Goal: Task Accomplishment & Management: Use online tool/utility

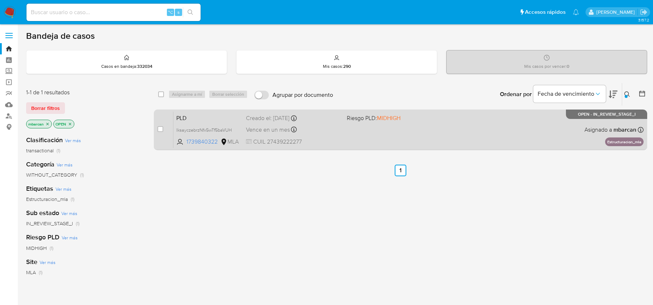
click at [196, 117] on span "PLD" at bounding box center [208, 117] width 64 height 9
click at [0, 0] on div "Pausado Ver notificaciones ⌥ s Accesos rápidos Presiona las siguientes teclas p…" at bounding box center [326, 208] width 653 height 416
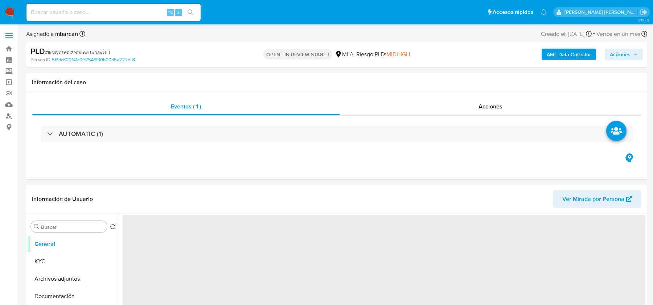
click at [63, 47] on div "PLD # lksayczebrzNfx5wTf5baVUH" at bounding box center [130, 51] width 201 height 11
copy span "lksayczebrzNfx5wTf5baVUH"
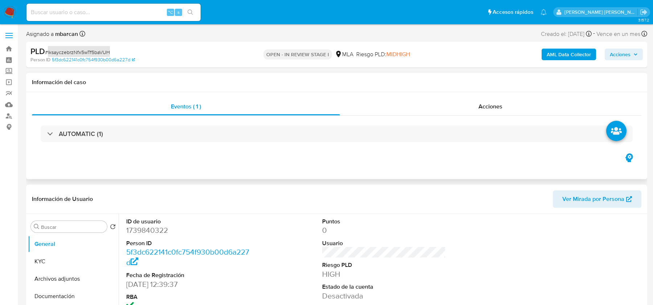
select select "10"
copy span "lksayczebrzNfx5wTf5baVUH"
click at [140, 233] on dd "1739840322" at bounding box center [187, 230] width 123 height 10
copy dd "1739840322"
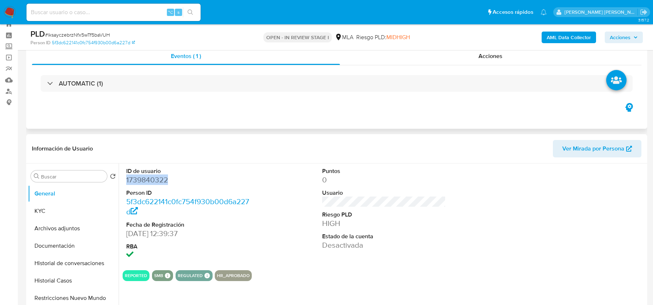
scroll to position [60, 0]
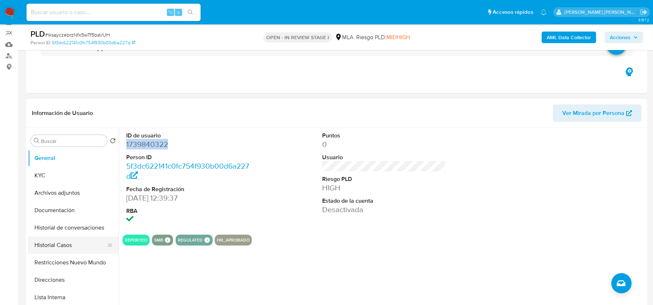
click at [70, 244] on button "Historial Casos" at bounding box center [70, 244] width 85 height 17
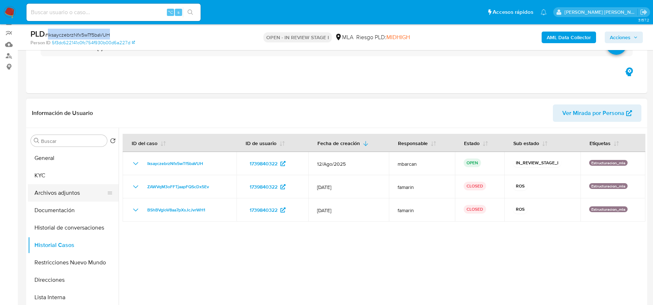
click at [69, 189] on button "Archivos adjuntos" at bounding box center [70, 192] width 85 height 17
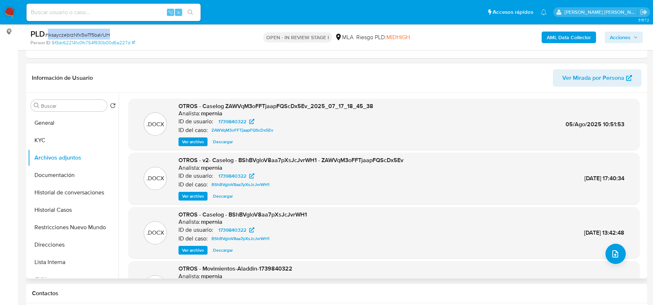
scroll to position [96, 0]
click at [197, 139] on span "Ver archivo" at bounding box center [193, 140] width 22 height 7
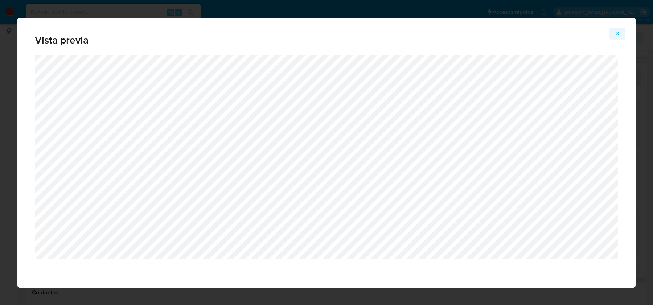
click at [619, 34] on icon "Attachment preview" at bounding box center [617, 34] width 6 height 6
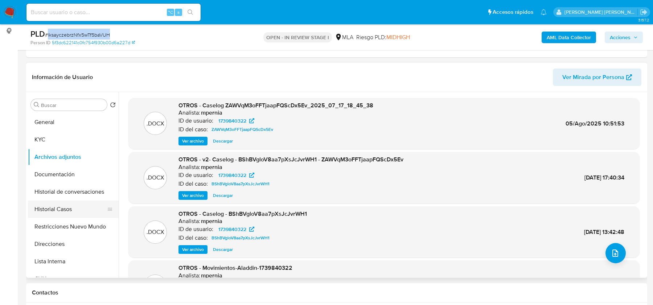
click at [57, 214] on button "Historial Casos" at bounding box center [70, 209] width 85 height 17
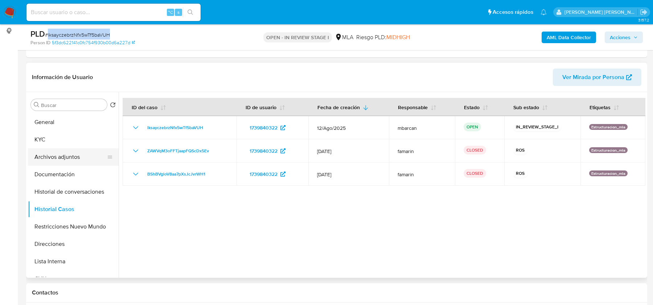
click at [54, 153] on button "Archivos adjuntos" at bounding box center [70, 156] width 85 height 17
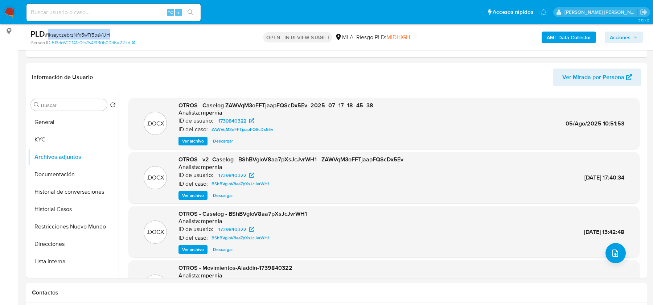
click at [189, 142] on span "Ver archivo" at bounding box center [193, 140] width 22 height 7
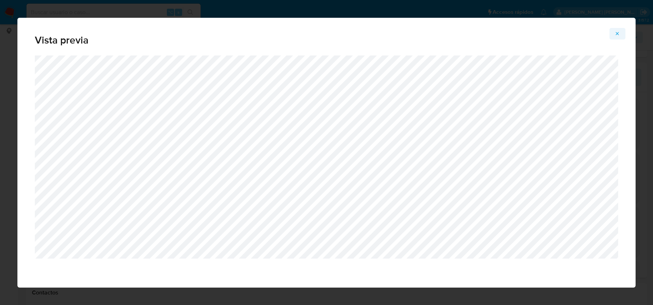
click at [620, 31] on icon "Attachment preview" at bounding box center [617, 34] width 6 height 6
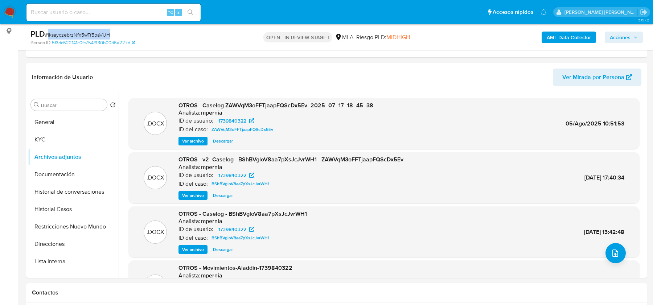
click at [189, 197] on span "Ver archivo" at bounding box center [193, 195] width 22 height 7
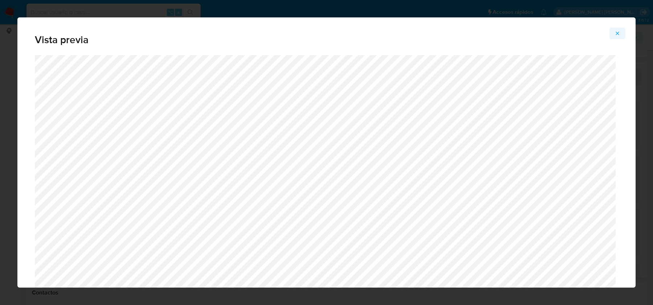
click at [620, 31] on button "Attachment preview" at bounding box center [617, 34] width 16 height 12
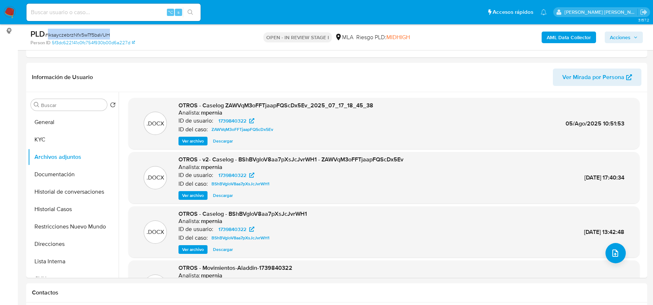
click at [71, 38] on span "# lksayczebrzNfx5wTf5baVUH" at bounding box center [77, 34] width 65 height 7
click at [85, 203] on button "Historial Casos" at bounding box center [70, 209] width 85 height 17
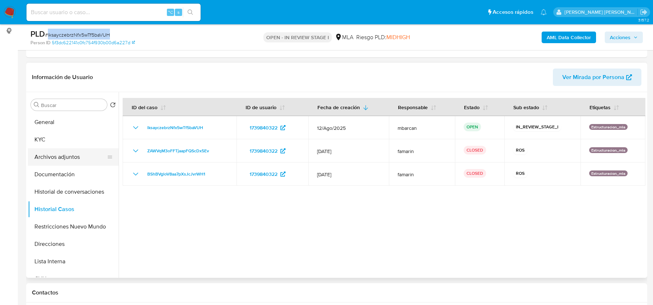
click at [66, 161] on button "Archivos adjuntos" at bounding box center [70, 156] width 85 height 17
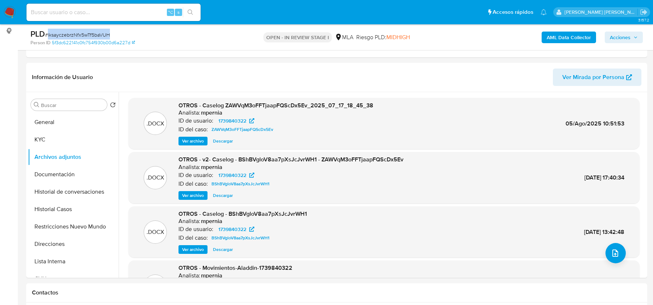
click at [194, 141] on span "Ver archivo" at bounding box center [193, 140] width 22 height 7
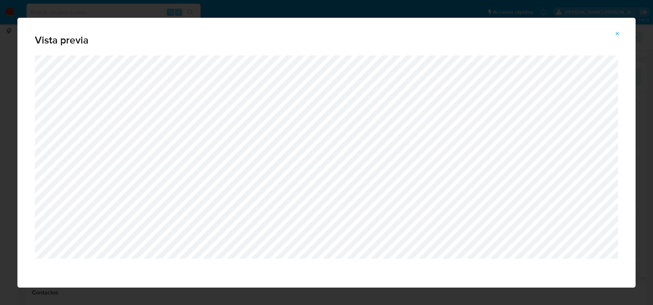
click at [617, 31] on icon "Attachment preview" at bounding box center [617, 34] width 6 height 6
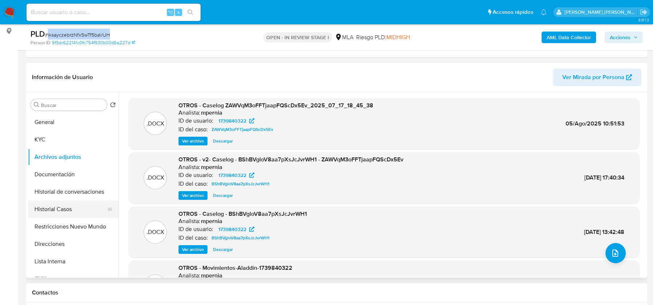
click at [64, 209] on button "Historial Casos" at bounding box center [70, 209] width 85 height 17
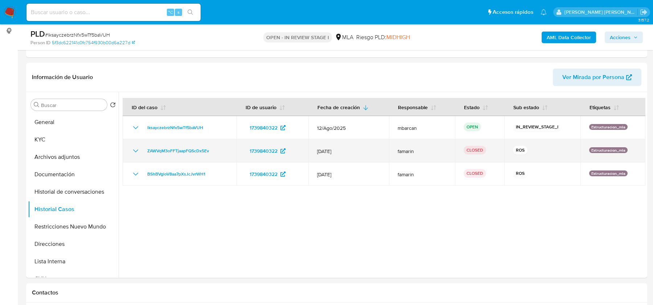
click at [127, 149] on td "ZAWVqM3oFFTjaapFQScDx5Ev" at bounding box center [180, 150] width 114 height 23
click at [132, 149] on icon "Mostrar/Ocultar" at bounding box center [135, 151] width 9 height 9
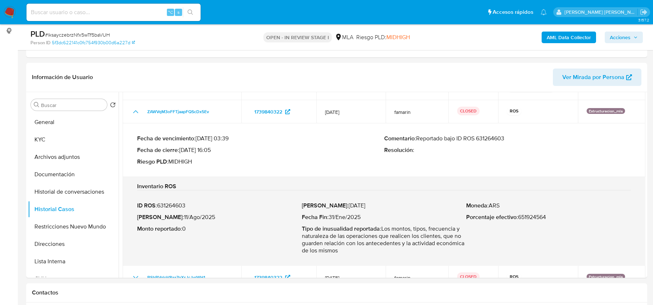
scroll to position [46, 0]
click at [491, 135] on p "Comentario : Reportado bajo ID ROS 631264603" at bounding box center [507, 138] width 247 height 7
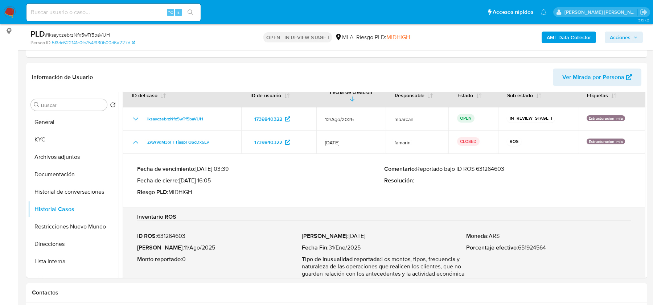
scroll to position [16, 0]
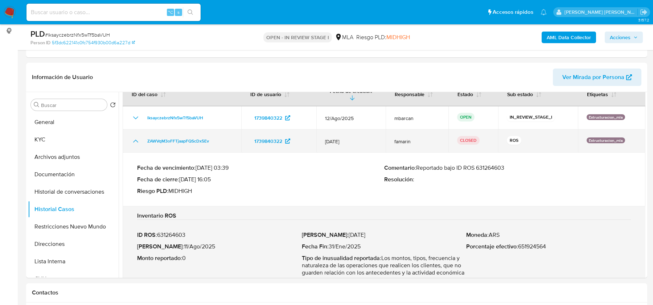
click at [135, 137] on icon "Mostrar/Ocultar" at bounding box center [135, 141] width 9 height 9
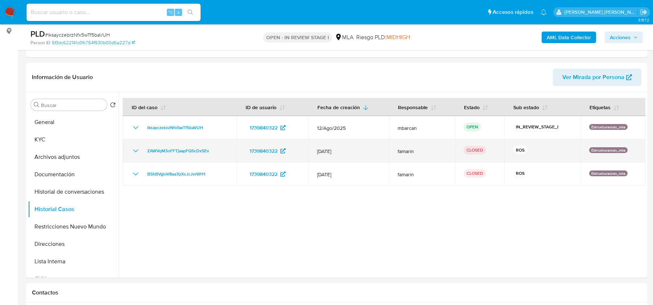
scroll to position [0, 0]
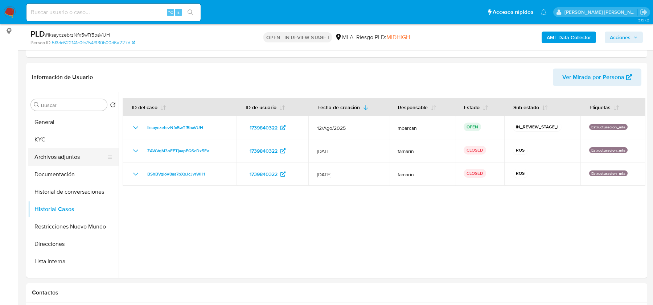
click at [64, 155] on button "Archivos adjuntos" at bounding box center [70, 156] width 85 height 17
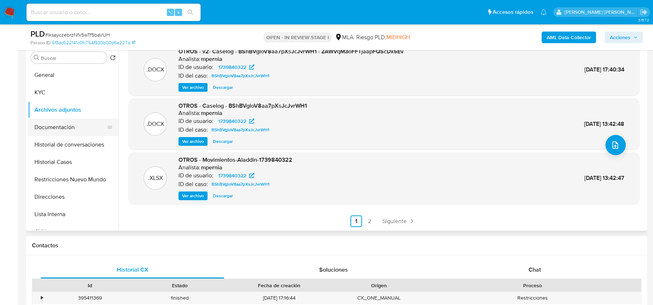
scroll to position [115, 0]
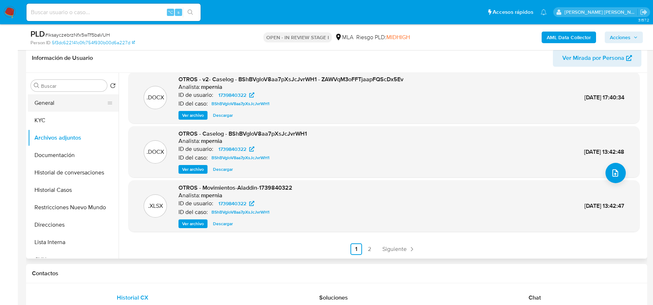
click at [73, 95] on button "General" at bounding box center [70, 102] width 85 height 17
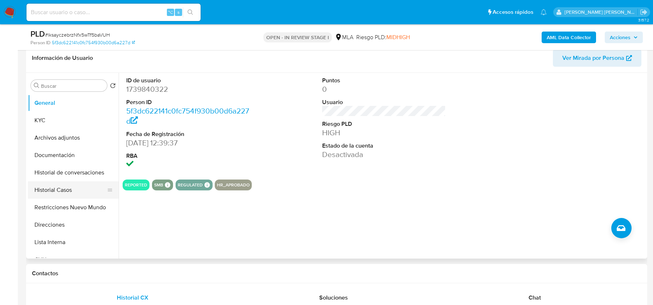
click at [49, 195] on button "Historial Casos" at bounding box center [70, 189] width 85 height 17
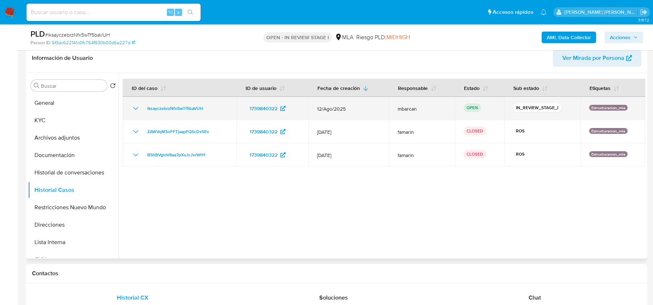
click at [220, 107] on div "lksayczebrzNfx5wTf5baVUH" at bounding box center [179, 108] width 96 height 9
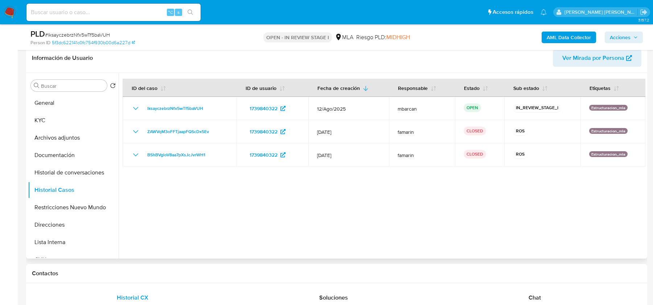
click at [237, 218] on div at bounding box center [382, 166] width 527 height 186
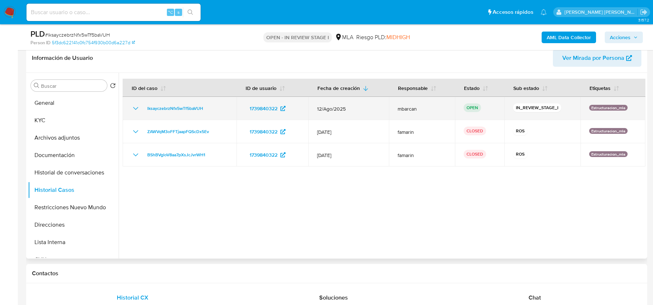
click at [213, 106] on div "lksayczebrzNfx5wTf5baVUH" at bounding box center [179, 108] width 96 height 9
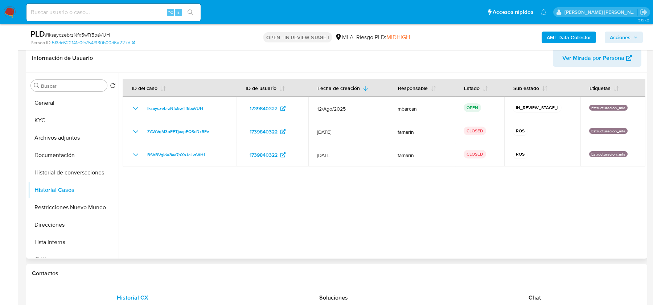
click at [231, 211] on div at bounding box center [382, 166] width 527 height 186
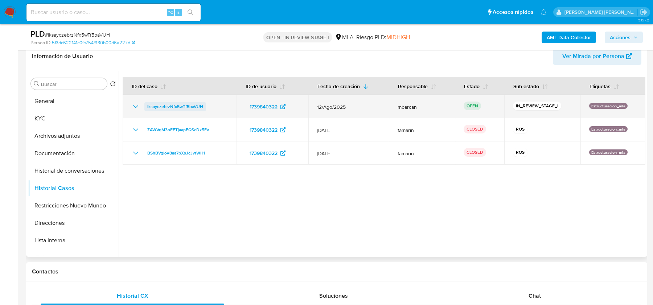
click at [191, 107] on span "lksayczebrzNfx5wTf5baVUH" at bounding box center [175, 106] width 56 height 9
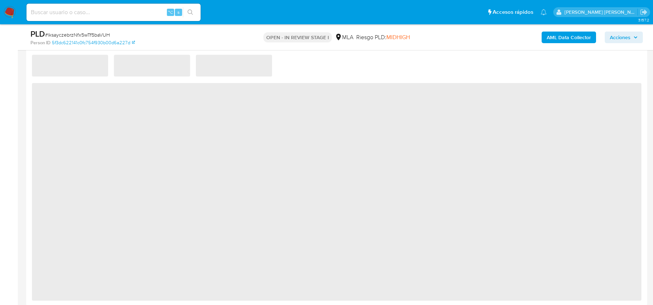
select select "10"
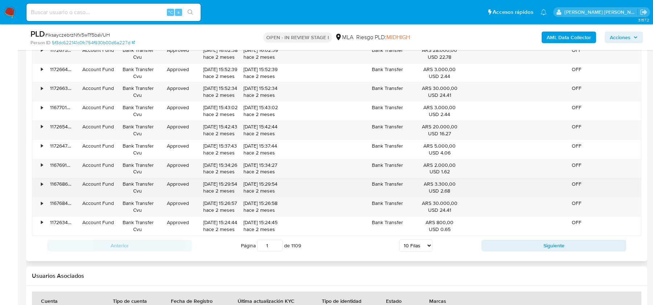
scroll to position [757, 0]
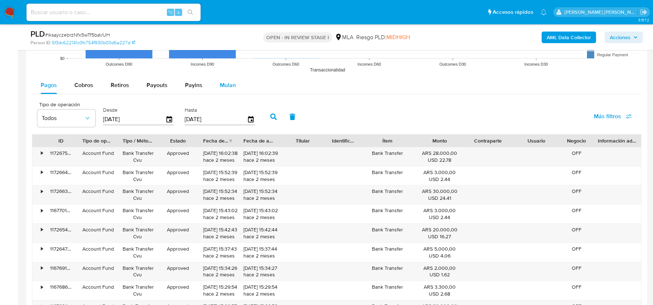
click at [223, 84] on span "Mulan" at bounding box center [228, 85] width 16 height 8
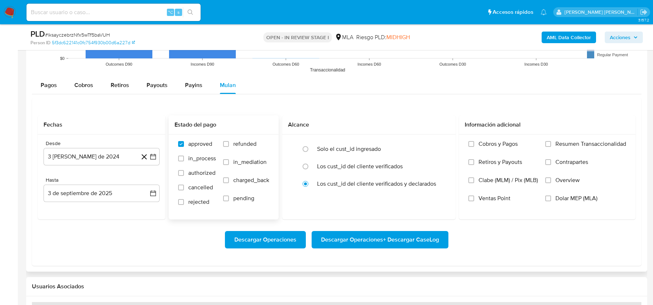
click at [252, 149] on label "refunded" at bounding box center [246, 149] width 46 height 18
click at [229, 147] on input "refunded" at bounding box center [226, 144] width 6 height 6
checkbox input "true"
click at [603, 197] on label "Dolar MEP (MLA)" at bounding box center [585, 204] width 81 height 18
click at [551, 197] on input "Dolar MEP (MLA)" at bounding box center [548, 198] width 6 height 6
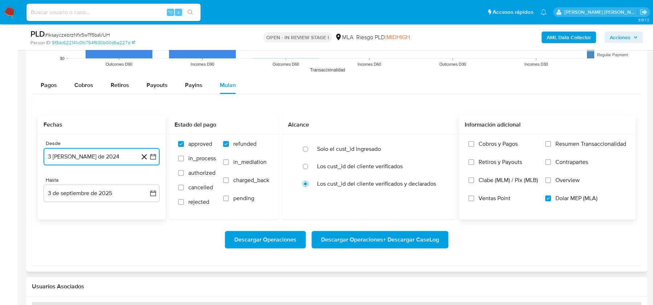
click at [82, 158] on button "3 de agosto de 2024" at bounding box center [102, 156] width 116 height 17
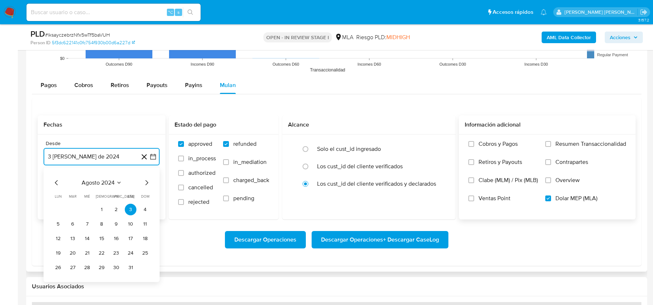
click at [149, 180] on icon "Mes siguiente" at bounding box center [146, 182] width 9 height 9
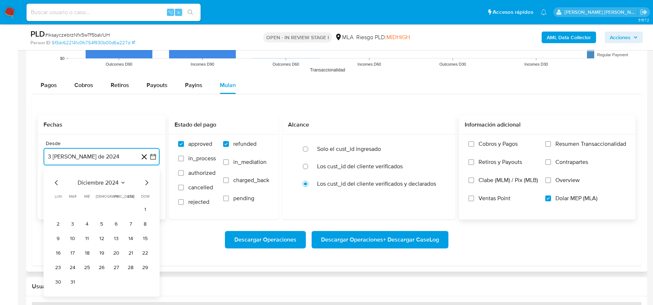
click at [149, 180] on icon "Mes siguiente" at bounding box center [146, 182] width 9 height 9
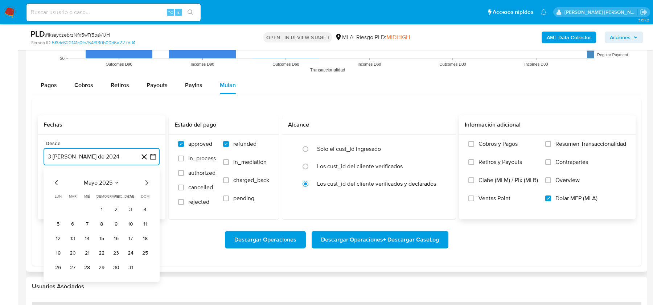
click at [149, 180] on icon "Mes siguiente" at bounding box center [146, 182] width 9 height 9
click at [57, 182] on icon "Mes anterior" at bounding box center [56, 182] width 3 height 5
click at [70, 208] on button "1" at bounding box center [73, 210] width 12 height 12
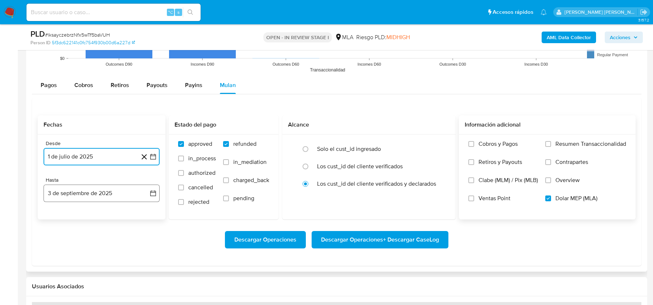
click at [80, 188] on button "3 de septiembre de 2025" at bounding box center [102, 193] width 116 height 17
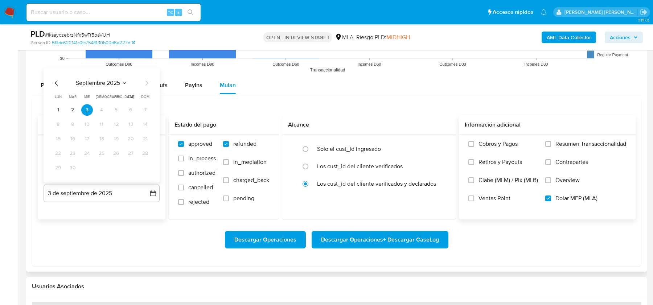
click at [53, 79] on icon "Mes anterior" at bounding box center [56, 83] width 9 height 9
click at [99, 162] on button "31" at bounding box center [102, 168] width 12 height 12
click at [124, 210] on div "Desde 1 de julio de 2025 1-07-2025 Hasta 31 de julio de 2025 31-07-2025" at bounding box center [102, 177] width 128 height 85
click at [341, 243] on span "Descargar Operaciones + Descargar CaseLog" at bounding box center [380, 240] width 118 height 16
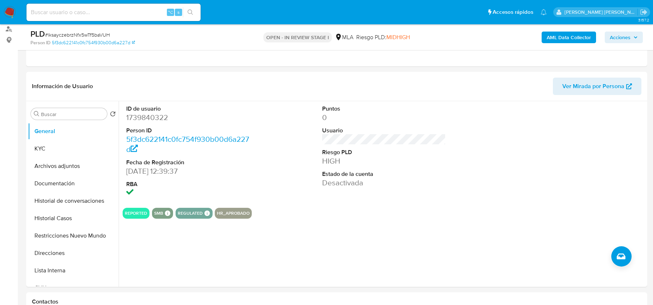
scroll to position [82, 0]
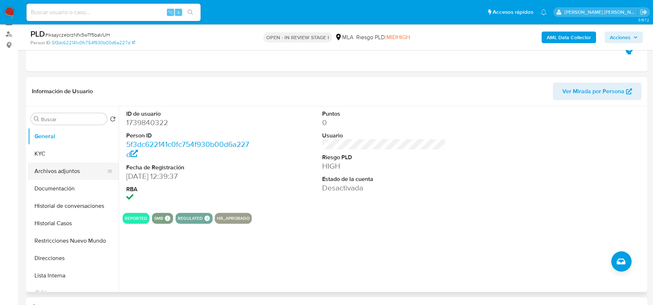
click at [53, 168] on button "Archivos adjuntos" at bounding box center [70, 170] width 85 height 17
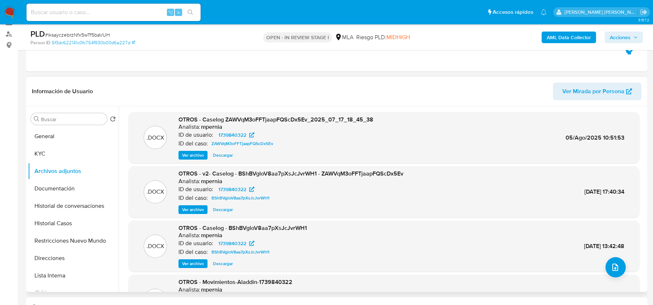
click at [199, 210] on span "Ver archivo" at bounding box center [193, 209] width 22 height 7
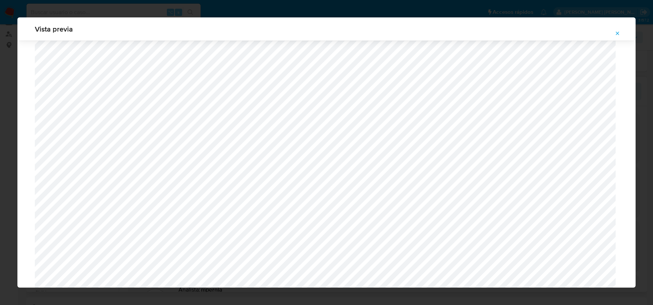
scroll to position [284, 0]
click at [617, 33] on icon "Attachment preview" at bounding box center [617, 33] width 6 height 6
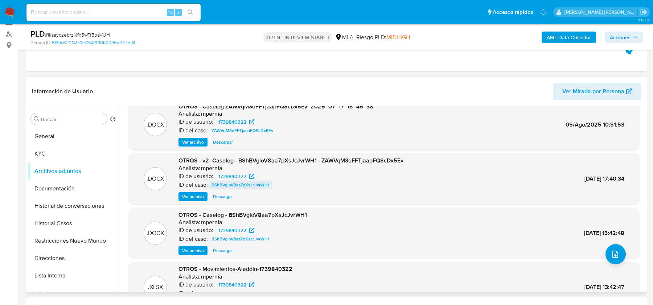
scroll to position [0, 0]
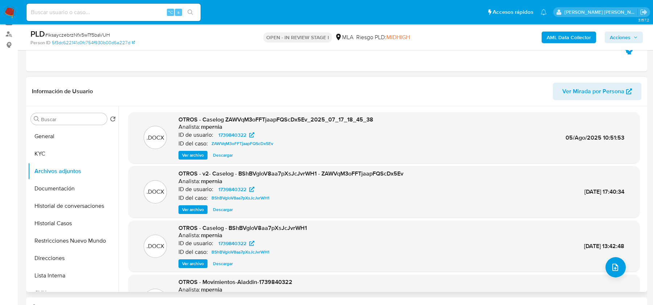
click at [197, 211] on span "Ver archivo" at bounding box center [193, 209] width 22 height 7
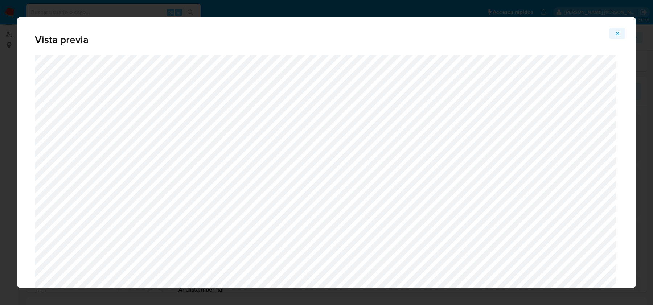
click at [617, 36] on icon "Attachment preview" at bounding box center [617, 33] width 6 height 6
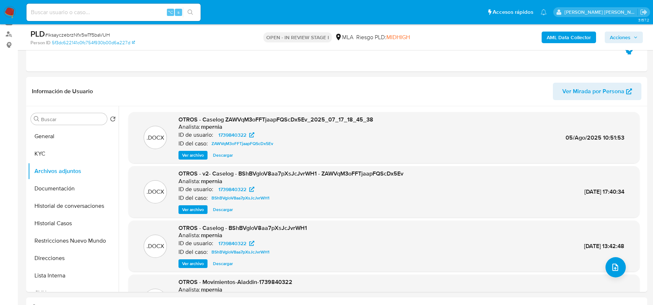
click at [73, 33] on span "# lksayczebrzNfx5wTf5baVUH" at bounding box center [77, 34] width 65 height 7
click at [189, 154] on span "Ver archivo" at bounding box center [193, 155] width 22 height 7
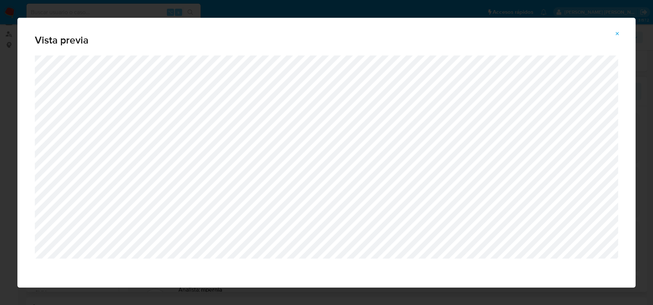
click at [618, 31] on icon "Attachment preview" at bounding box center [617, 34] width 6 height 6
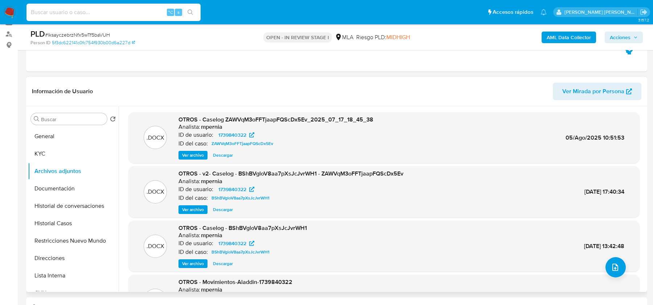
click at [53, 14] on input at bounding box center [113, 12] width 174 height 9
paste input "GLXMHReb6YAsTWDdVTmr7bSM"
type input "GLXMHReb6YAsTWDdVTmr7bSM"
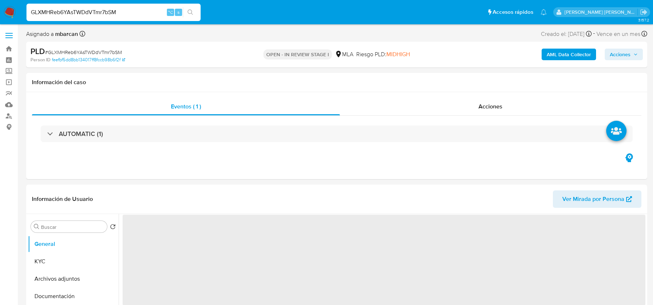
select select "10"
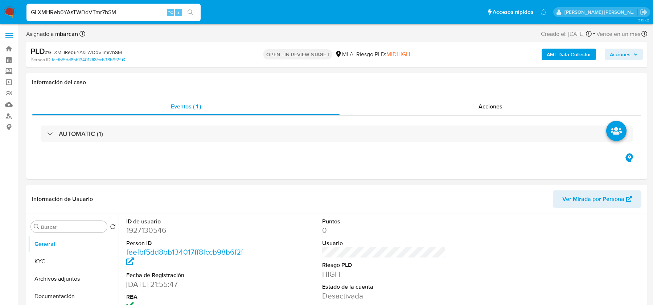
click at [139, 233] on dd "1927130546" at bounding box center [187, 230] width 123 height 10
copy dd "1927130546"
click at [55, 54] on span "# GLXMHReb6YAsTWDdVTmr7bSM" at bounding box center [83, 52] width 77 height 7
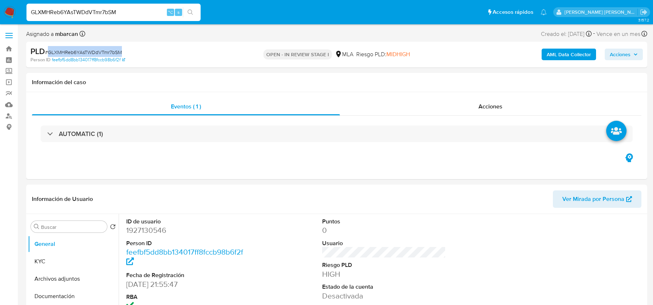
copy span "GLXMHReb6YAsTWDdVTmr7bSM"
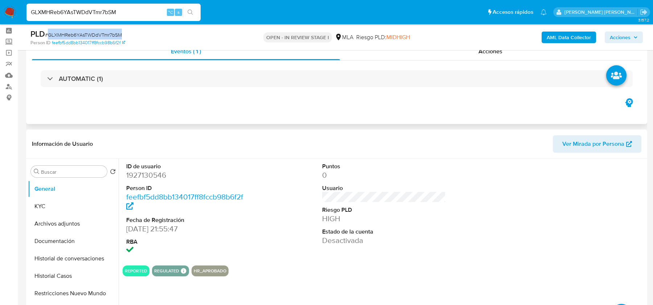
scroll to position [56, 0]
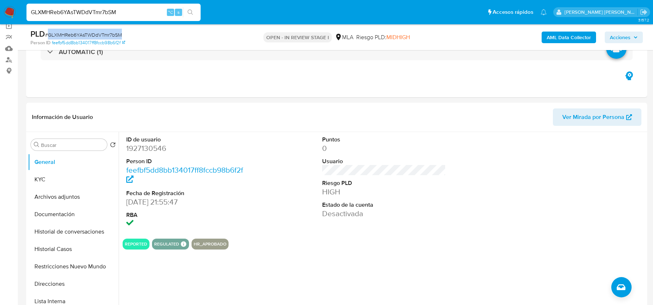
click at [568, 36] on b "AML Data Collector" at bounding box center [569, 38] width 44 height 12
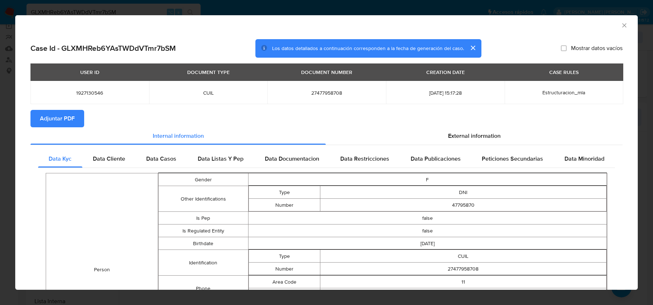
click at [75, 112] on button "Adjuntar PDF" at bounding box center [57, 118] width 54 height 17
click at [470, 134] on span "External information" at bounding box center [474, 136] width 53 height 8
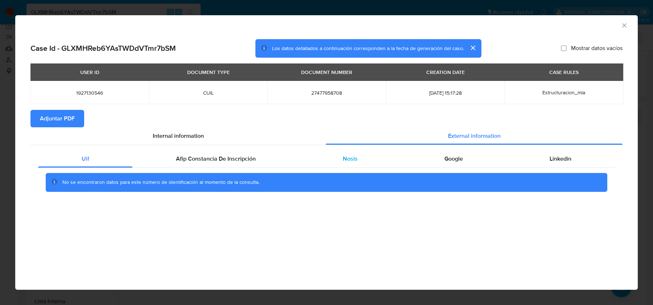
click at [369, 161] on div "Nosis" at bounding box center [350, 158] width 102 height 17
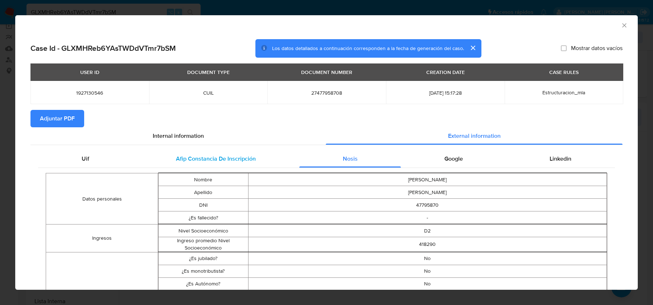
click at [240, 161] on span "Afip Constancia De Inscripción" at bounding box center [216, 159] width 80 height 8
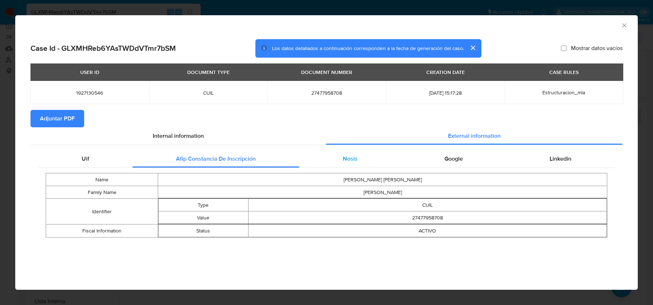
click at [333, 159] on div "Nosis" at bounding box center [350, 158] width 102 height 17
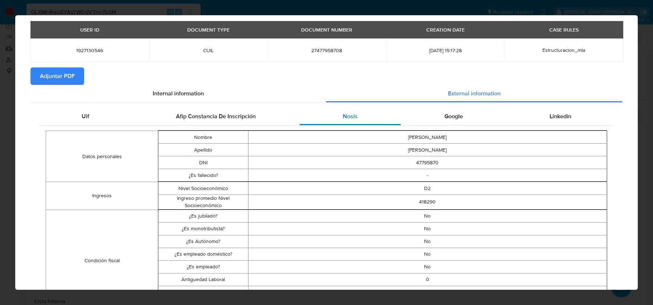
scroll to position [0, 0]
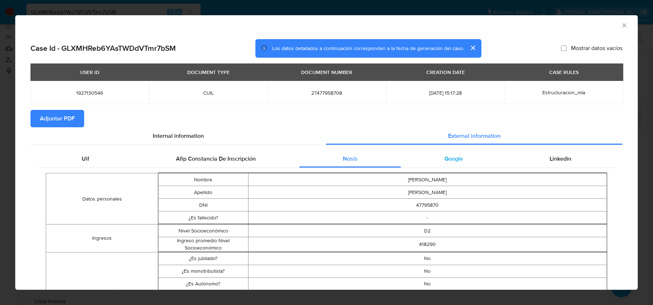
click at [449, 157] on span "Google" at bounding box center [453, 159] width 18 height 8
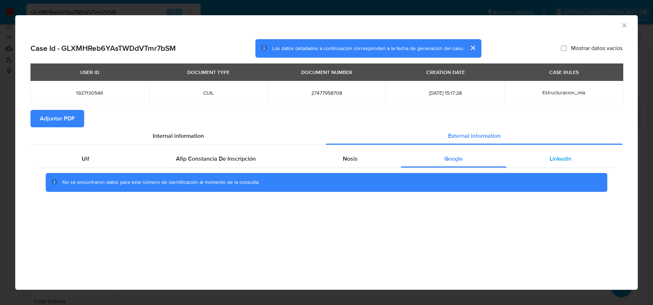
click at [576, 161] on div "Linkedin" at bounding box center [560, 158] width 108 height 17
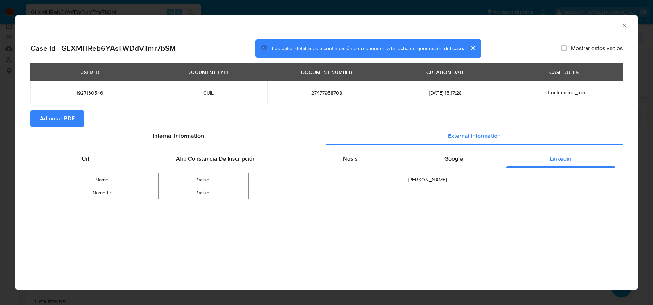
click at [623, 25] on icon "Cerrar ventana" at bounding box center [624, 25] width 4 height 4
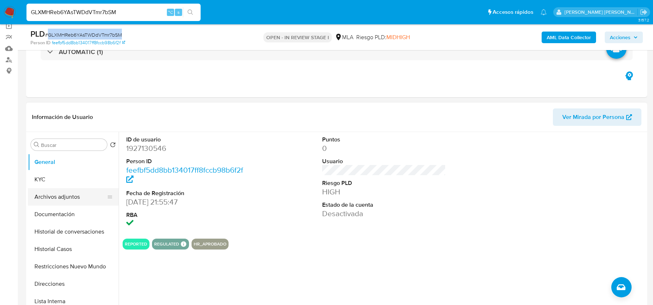
click at [71, 195] on button "Archivos adjuntos" at bounding box center [70, 196] width 85 height 17
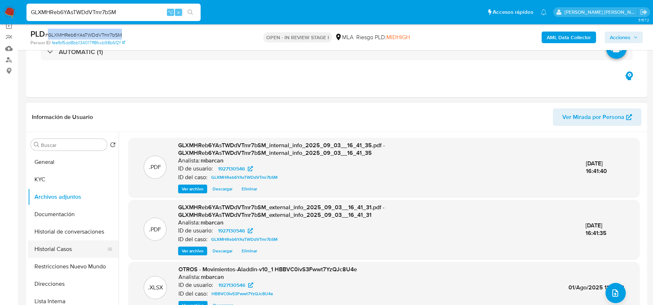
click at [66, 252] on button "Historial Casos" at bounding box center [70, 248] width 85 height 17
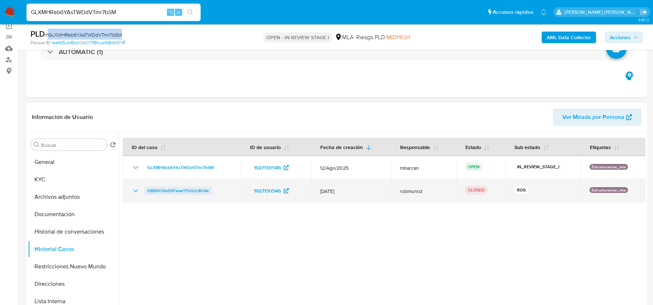
click at [168, 191] on span "HBBVC0ivS3Fwwt7YzQJc8U4e" at bounding box center [178, 190] width 62 height 9
click at [139, 189] on icon "Mostrar/Ocultar" at bounding box center [135, 190] width 9 height 9
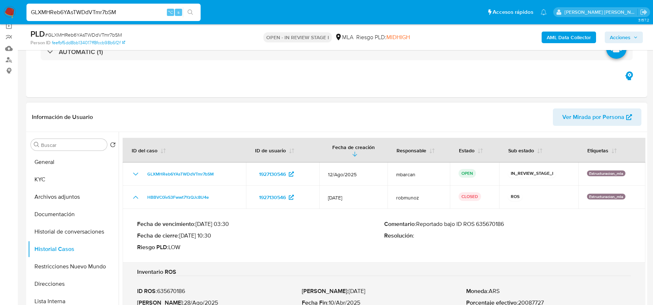
drag, startPoint x: 418, startPoint y: 225, endPoint x: 525, endPoint y: 225, distance: 107.0
click at [525, 225] on p "Comentario : Reportado bajo ID ROS 635670186" at bounding box center [507, 224] width 247 height 7
click at [42, 189] on button "Archivos adjuntos" at bounding box center [70, 196] width 85 height 17
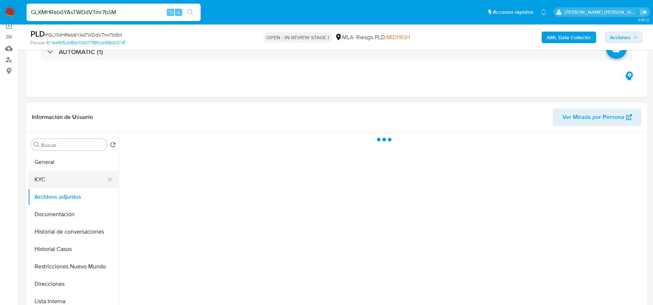
click at [46, 175] on button "KYC" at bounding box center [70, 179] width 85 height 17
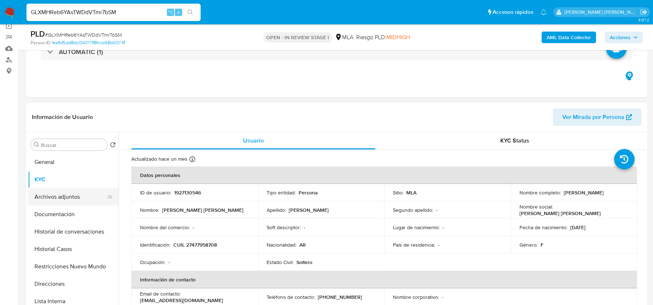
click at [42, 197] on button "Archivos adjuntos" at bounding box center [70, 196] width 85 height 17
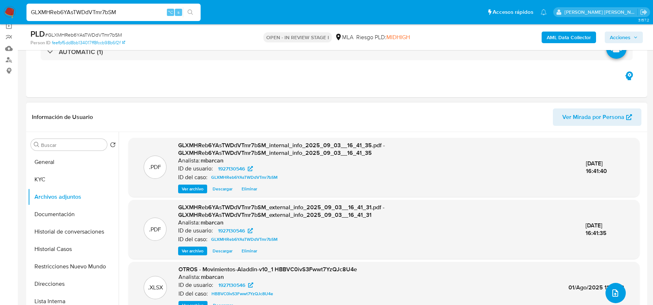
click at [616, 289] on span "upload-file" at bounding box center [615, 293] width 9 height 9
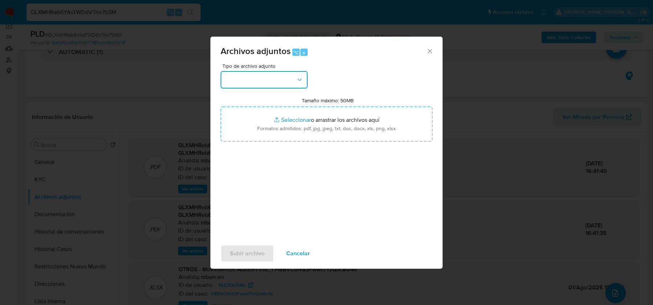
click at [285, 75] on button "button" at bounding box center [264, 79] width 87 height 17
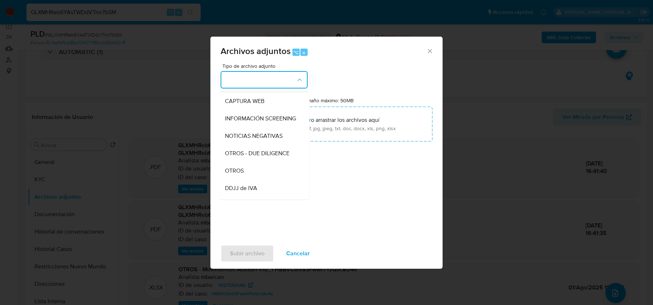
scroll to position [70, 0]
click at [250, 166] on div "OTROS" at bounding box center [262, 168] width 74 height 17
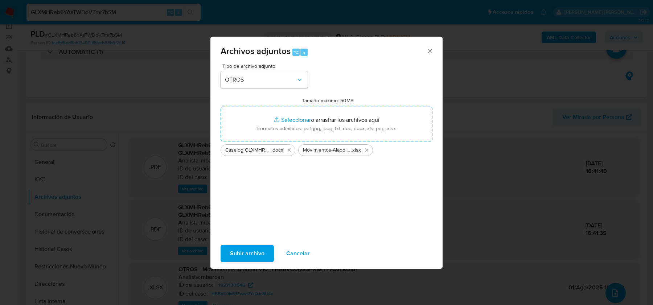
click at [236, 260] on span "Subir archivo" at bounding box center [247, 254] width 34 height 16
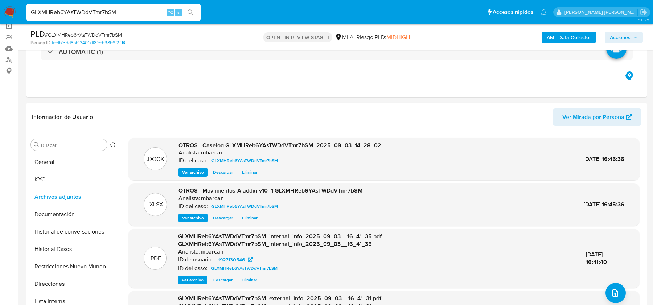
click at [617, 35] on span "Acciones" at bounding box center [620, 38] width 21 height 12
drag, startPoint x: 615, startPoint y: 34, endPoint x: 571, endPoint y: 42, distance: 44.5
click at [615, 34] on span "Acciones" at bounding box center [620, 38] width 21 height 12
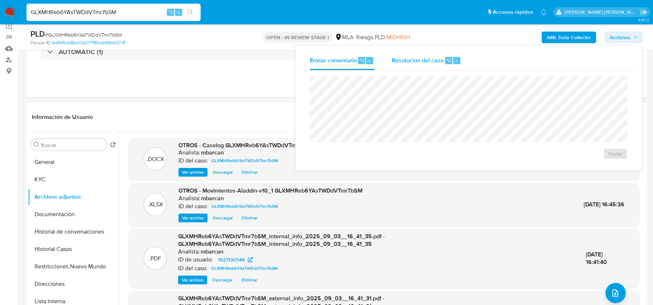
click at [430, 61] on span "Resolución del caso" at bounding box center [418, 60] width 52 height 8
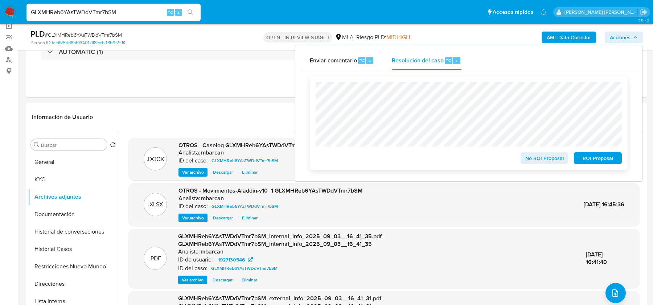
click at [586, 159] on span "ROI Proposal" at bounding box center [598, 158] width 38 height 10
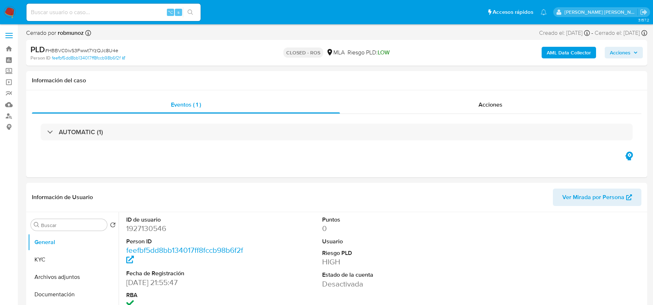
select select "10"
click at [69, 276] on button "Archivos adjuntos" at bounding box center [70, 276] width 85 height 17
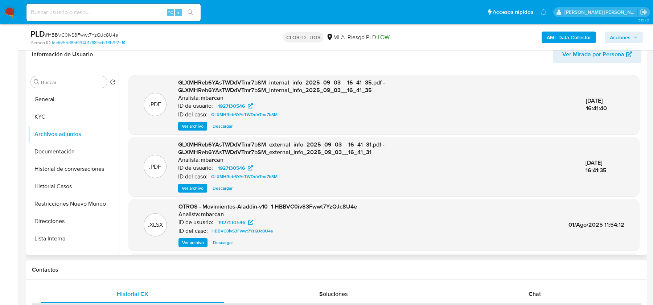
scroll to position [65, 0]
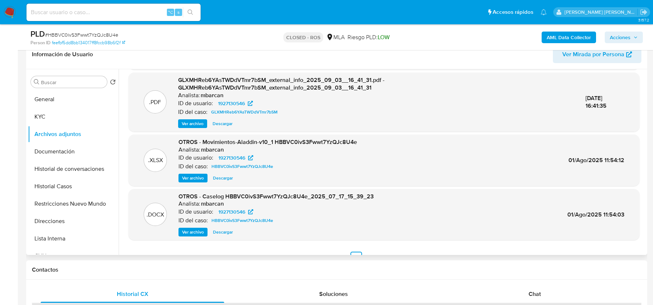
click at [191, 235] on span "Ver archivo" at bounding box center [193, 231] width 22 height 7
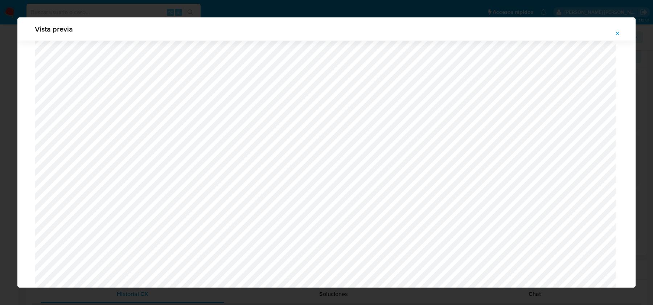
scroll to position [541, 0]
click at [614, 36] on span "Attachment preview" at bounding box center [617, 33] width 6 height 10
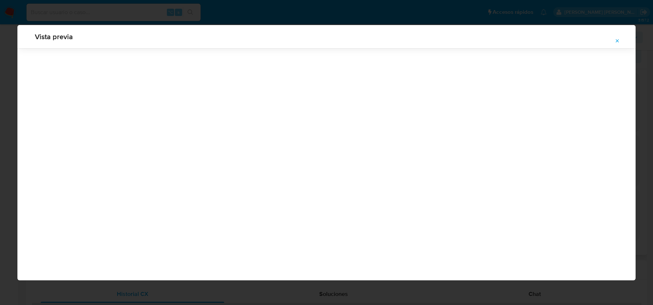
scroll to position [0, 0]
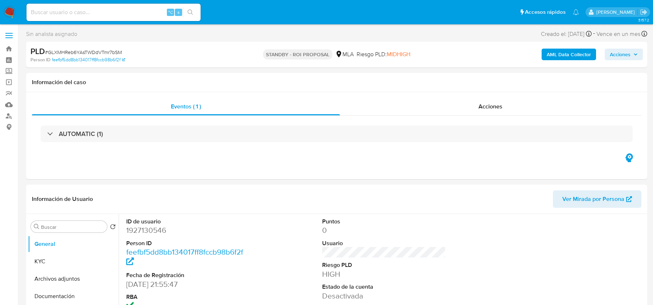
select select "10"
click at [74, 14] on input at bounding box center [113, 12] width 174 height 9
paste input "FevsRYnAbsGLETEcRjEs3YY0"
type input "FevsRYnAbsGLETEcRjEs3YY0"
click at [78, 11] on input "FevsRYnAbsGLETEcRjEs3YY0" at bounding box center [113, 12] width 174 height 9
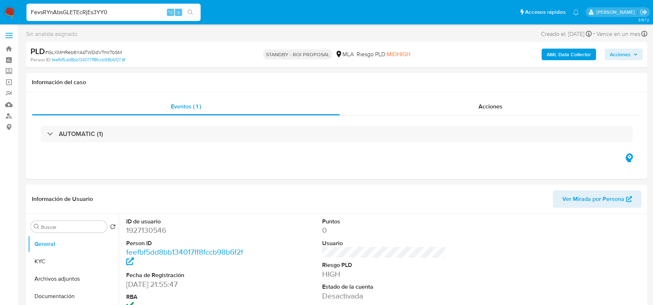
click at [78, 11] on input "FevsRYnAbsGLETEcRjEs3YY0" at bounding box center [113, 12] width 174 height 9
select select "10"
click at [95, 50] on span "# FevsRYnAbsGLETEcRjEs3YY0" at bounding box center [80, 52] width 70 height 7
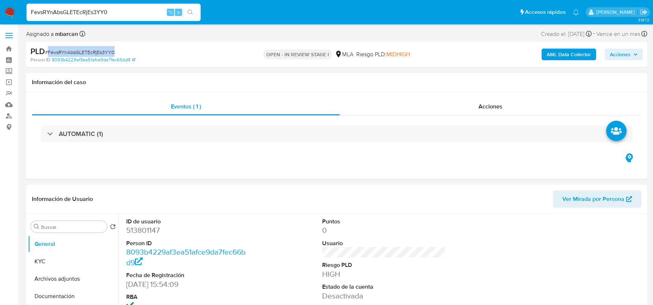
click at [95, 50] on span "# FevsRYnAbsGLETEcRjEs3YY0" at bounding box center [80, 52] width 70 height 7
click at [138, 230] on dd "513801147" at bounding box center [187, 230] width 123 height 10
copy dd "513801147"
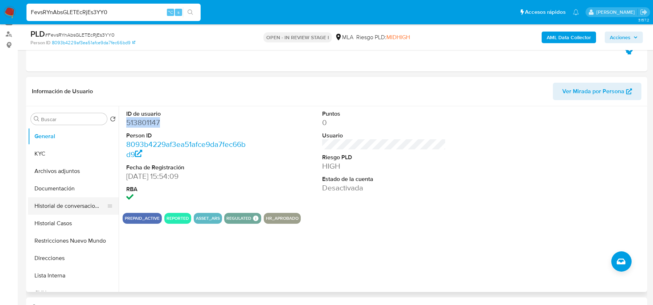
scroll to position [86, 0]
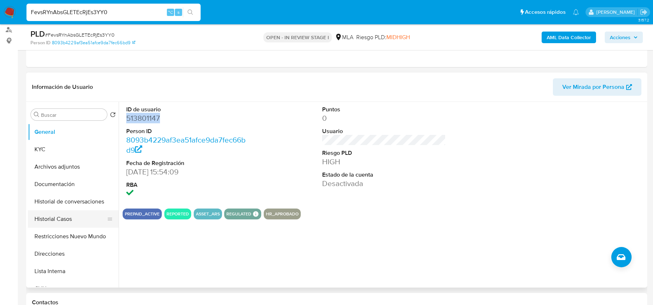
click at [58, 221] on button "Historial Casos" at bounding box center [70, 218] width 85 height 17
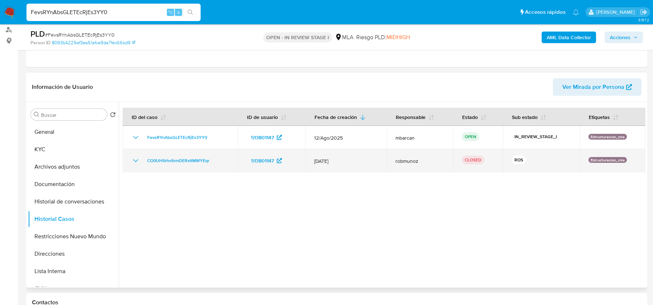
click at [134, 158] on icon "Mostrar/Ocultar" at bounding box center [135, 160] width 9 height 9
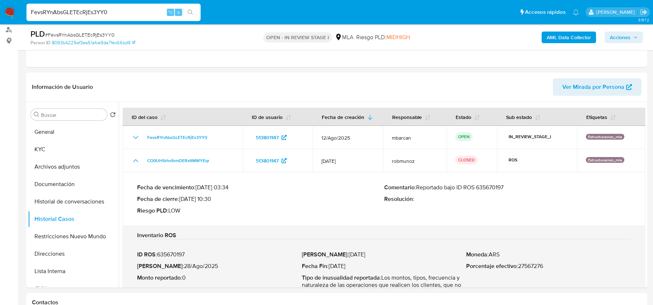
click at [552, 33] on b "AML Data Collector" at bounding box center [569, 38] width 44 height 12
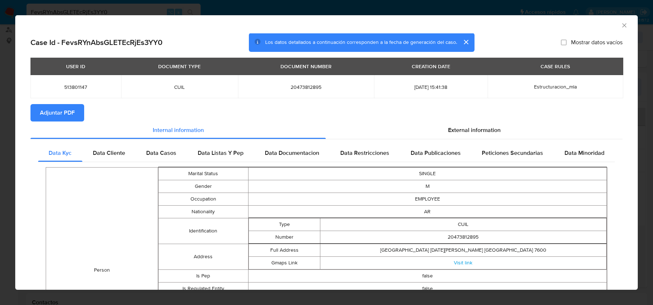
click at [55, 116] on span "Adjuntar PDF" at bounding box center [57, 113] width 35 height 16
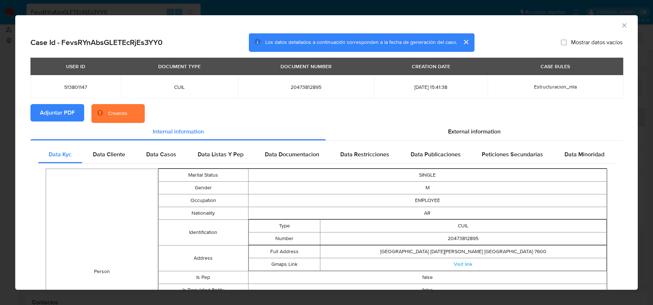
click at [463, 119] on section "Adjuntar PDF Creando" at bounding box center [326, 113] width 592 height 19
click at [463, 146] on div "Data Publicaciones" at bounding box center [435, 154] width 71 height 17
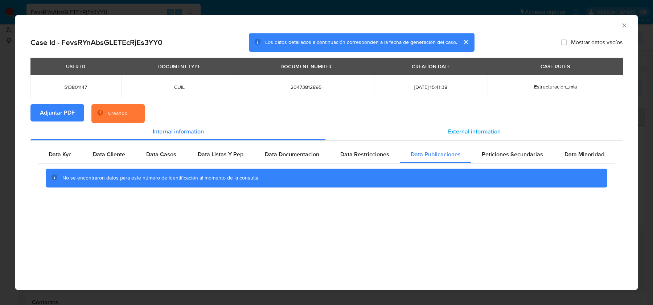
click at [463, 134] on span "External information" at bounding box center [474, 131] width 53 height 8
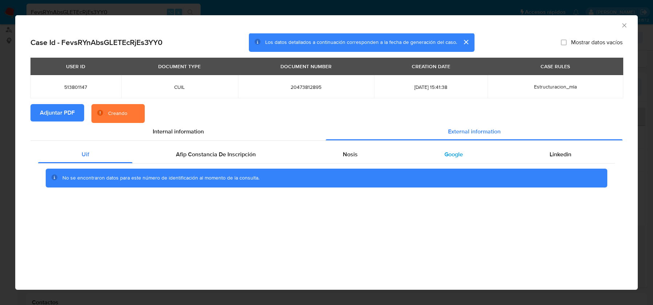
click at [451, 151] on span "Google" at bounding box center [453, 154] width 18 height 8
click at [357, 148] on div "Nosis" at bounding box center [350, 154] width 102 height 17
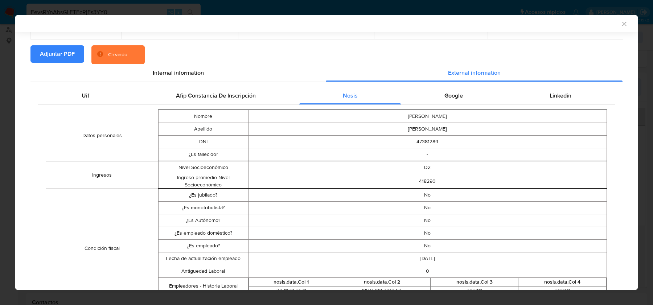
scroll to position [58, 0]
click at [252, 98] on span "Afip Constancia De Inscripción" at bounding box center [216, 95] width 80 height 8
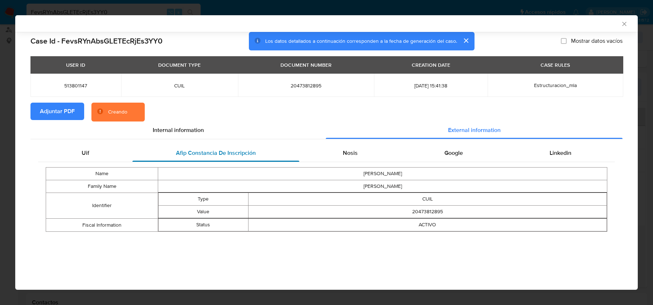
scroll to position [0, 0]
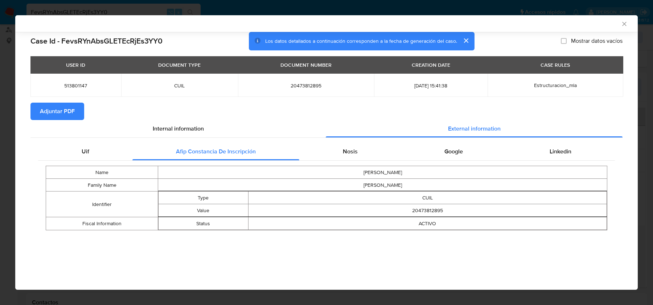
click at [621, 24] on icon "Cerrar ventana" at bounding box center [624, 23] width 7 height 7
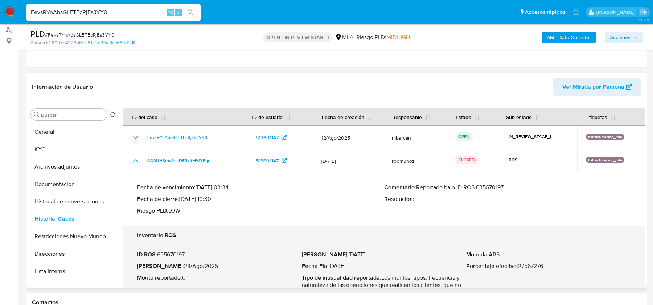
drag, startPoint x: 416, startPoint y: 185, endPoint x: 523, endPoint y: 184, distance: 106.6
click at [523, 184] on p "Comentario : Reportado bajo ID ROS 635670197" at bounding box center [507, 187] width 247 height 7
click at [42, 151] on button "KYC" at bounding box center [70, 149] width 85 height 17
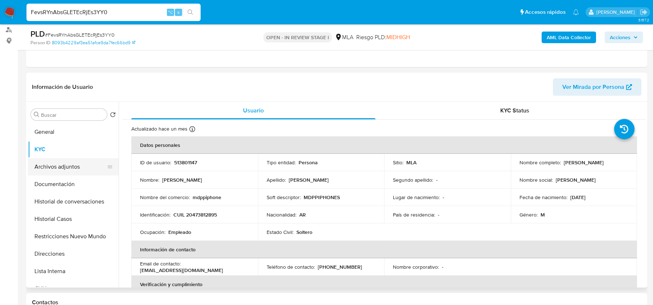
click at [41, 167] on button "Archivos adjuntos" at bounding box center [70, 166] width 85 height 17
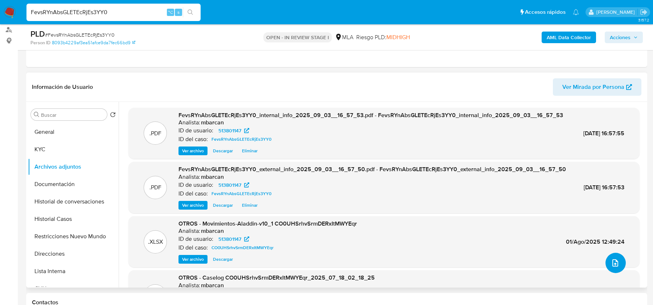
click at [612, 271] on button "upload-file" at bounding box center [615, 263] width 20 height 20
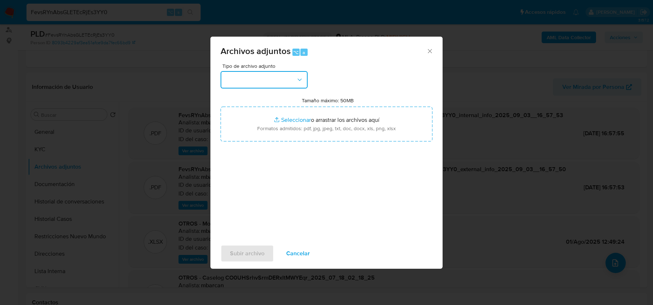
click at [280, 75] on button "button" at bounding box center [264, 79] width 87 height 17
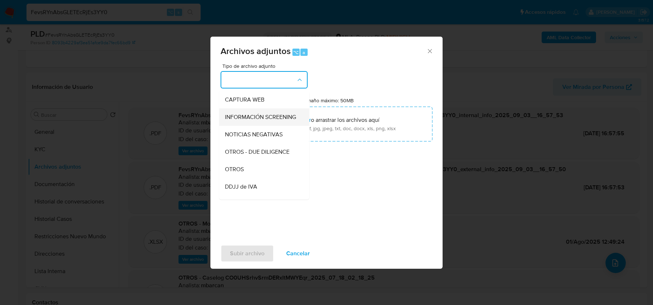
scroll to position [82, 0]
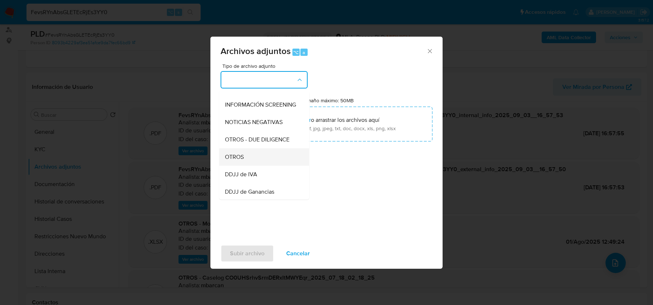
click at [252, 162] on div "OTROS" at bounding box center [262, 156] width 74 height 17
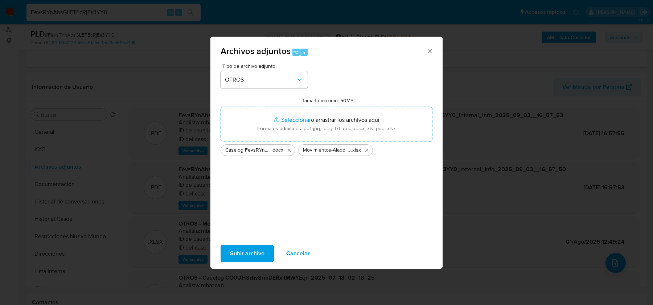
click at [264, 252] on button "Subir archivo" at bounding box center [247, 253] width 53 height 17
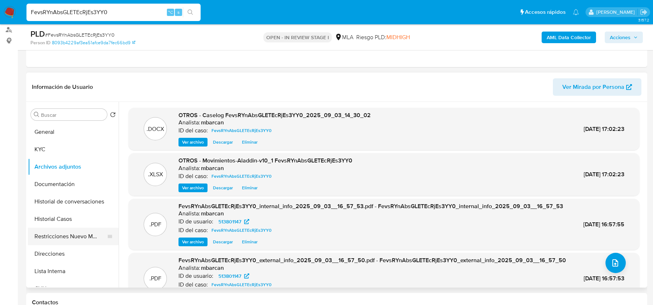
click at [42, 240] on button "Restricciones Nuevo Mundo" at bounding box center [70, 236] width 85 height 17
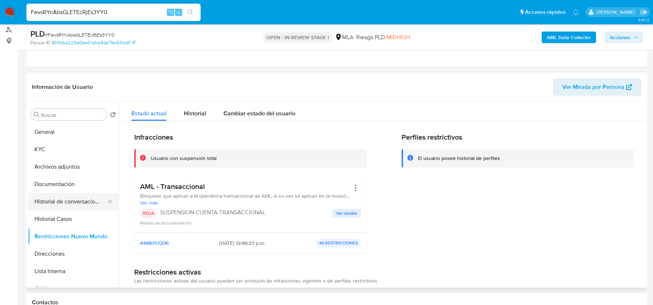
click at [65, 198] on button "Historial de conversaciones" at bounding box center [70, 201] width 85 height 17
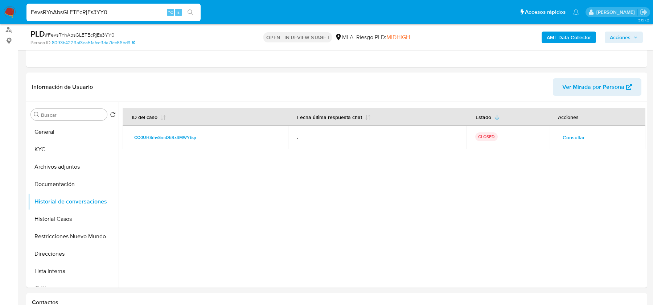
click at [617, 36] on span "Acciones" at bounding box center [620, 38] width 21 height 12
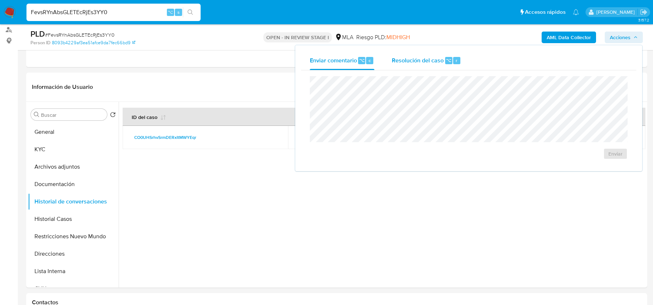
drag, startPoint x: 413, startPoint y: 64, endPoint x: 409, endPoint y: 68, distance: 5.2
click at [413, 64] on span "Resolución del caso" at bounding box center [418, 60] width 52 height 8
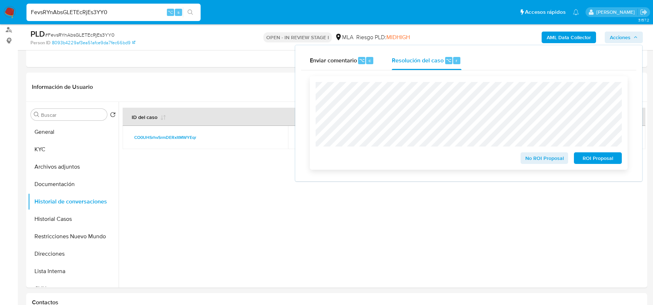
click at [586, 157] on span "ROI Proposal" at bounding box center [598, 158] width 38 height 10
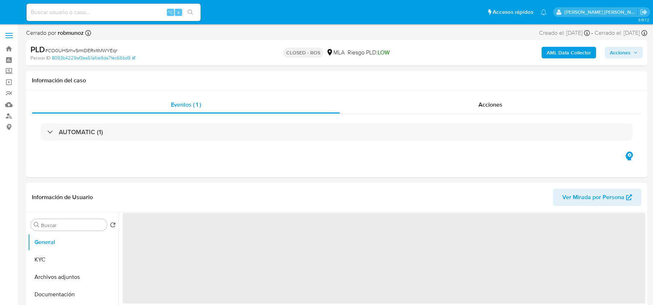
select select "10"
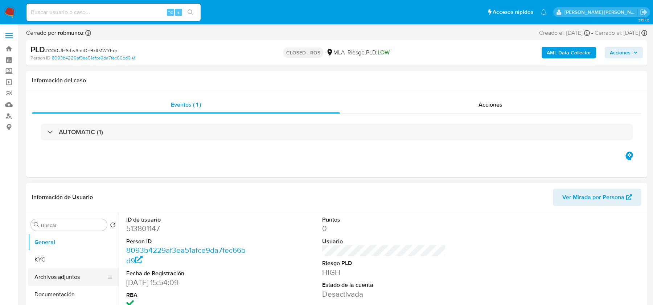
click at [64, 276] on button "Archivos adjuntos" at bounding box center [70, 276] width 85 height 17
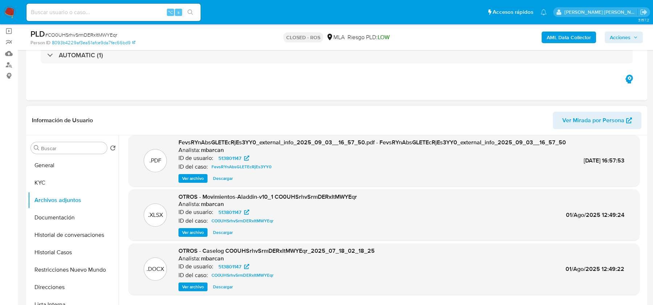
scroll to position [62, 0]
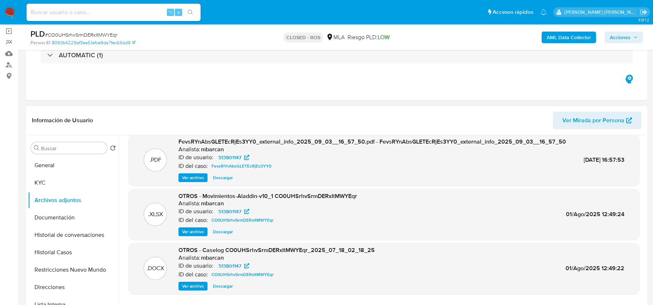
click at [195, 290] on span "Ver archivo" at bounding box center [193, 286] width 22 height 7
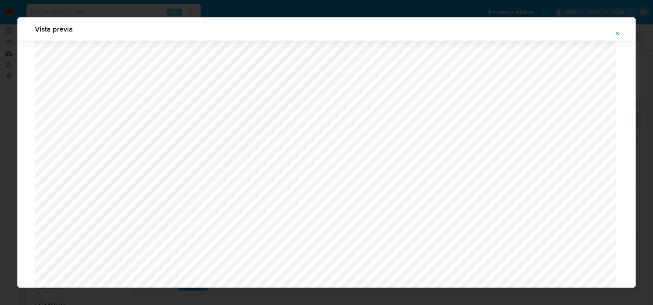
scroll to position [589, 0]
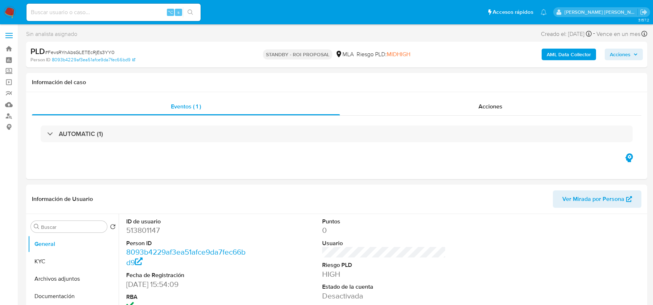
select select "10"
click at [72, 17] on div "⌥ s" at bounding box center [113, 12] width 174 height 17
click at [70, 17] on div "⌥ s" at bounding box center [113, 12] width 174 height 17
click at [66, 12] on input at bounding box center [113, 12] width 174 height 9
paste input "lksayczebrzNfx5wTf5baVUH"
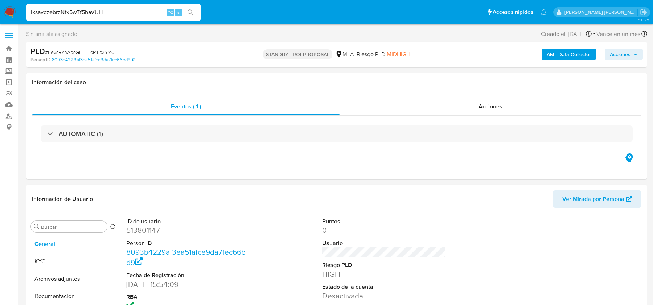
type input "lksayczebrzNfx5wTf5baVUH"
select select "10"
